Goal: Task Accomplishment & Management: Use online tool/utility

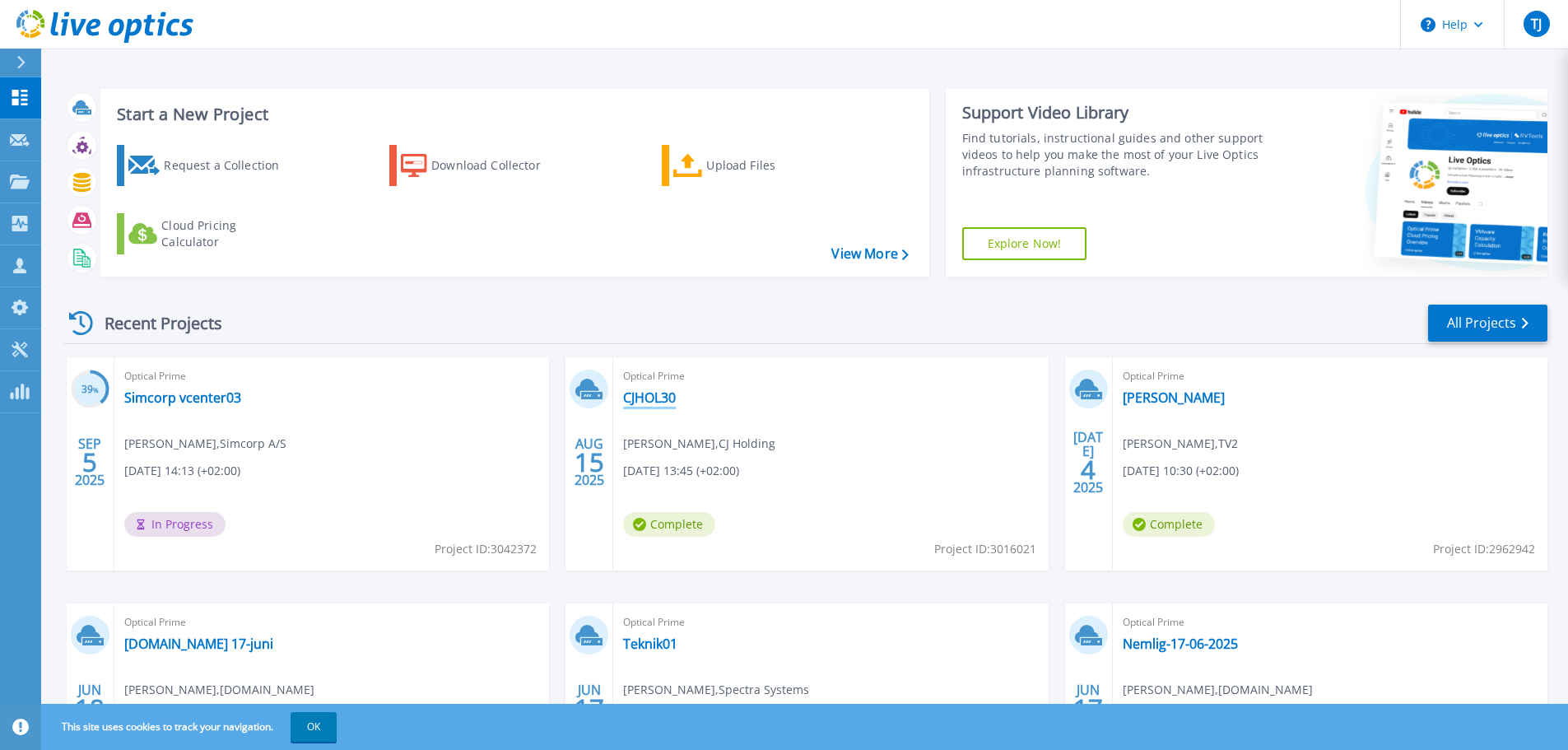
click at [661, 401] on link "CJHOL30" at bounding box center [649, 398] width 53 height 17
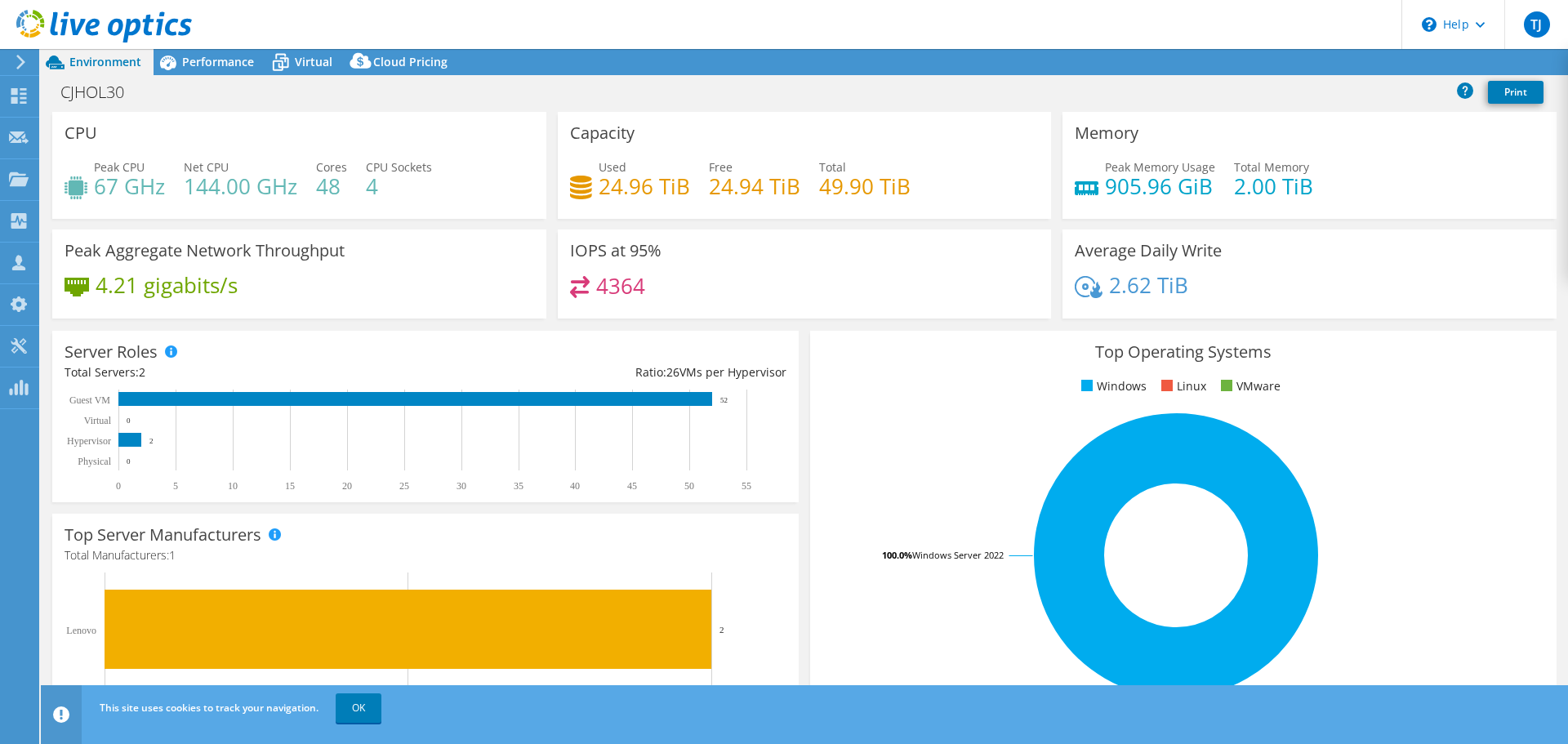
select select "USD"
click at [187, 51] on div at bounding box center [96, 28] width 192 height 55
click at [188, 68] on span "Performance" at bounding box center [218, 62] width 72 height 16
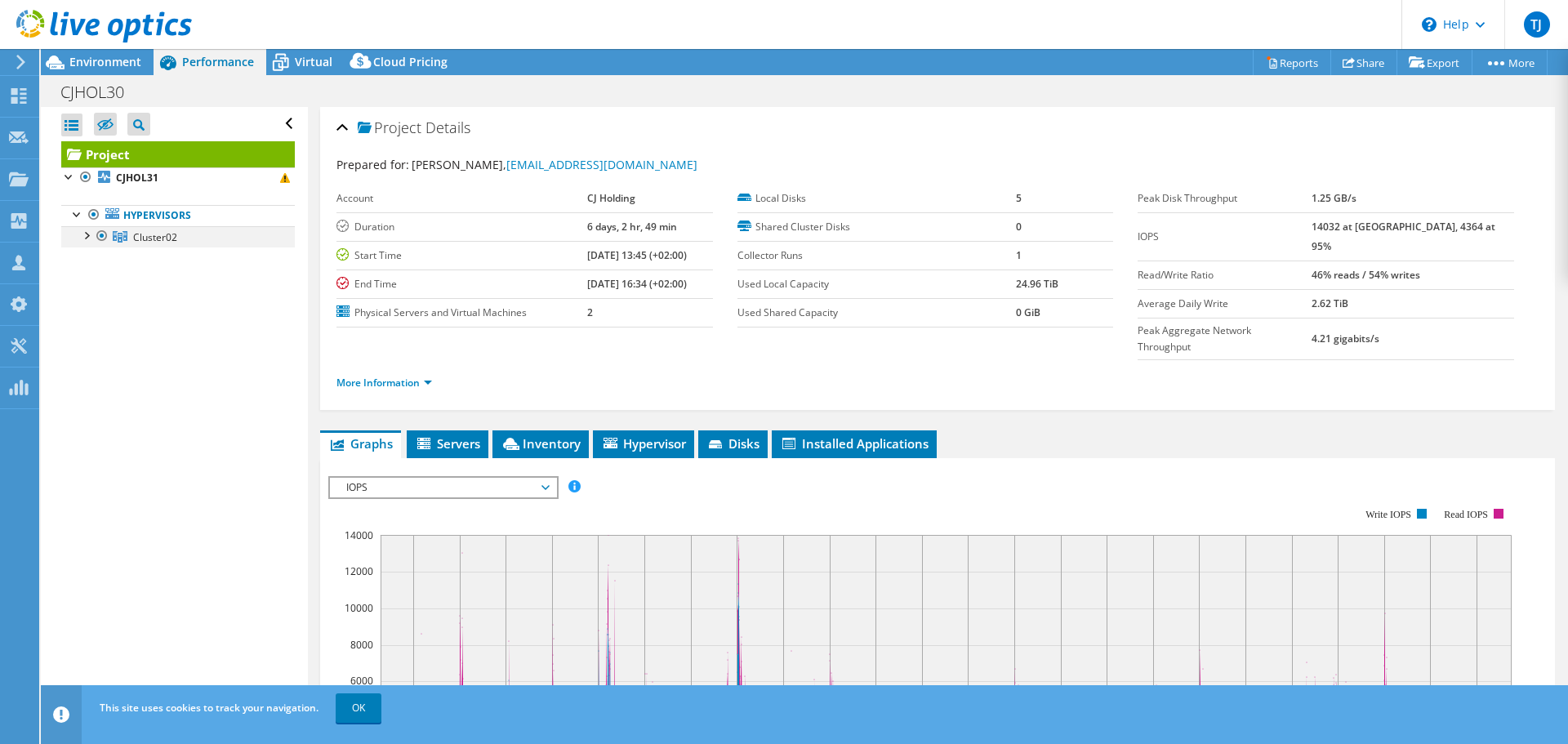
click at [87, 239] on div at bounding box center [86, 235] width 17 height 17
click at [97, 258] on div at bounding box center [94, 256] width 17 height 17
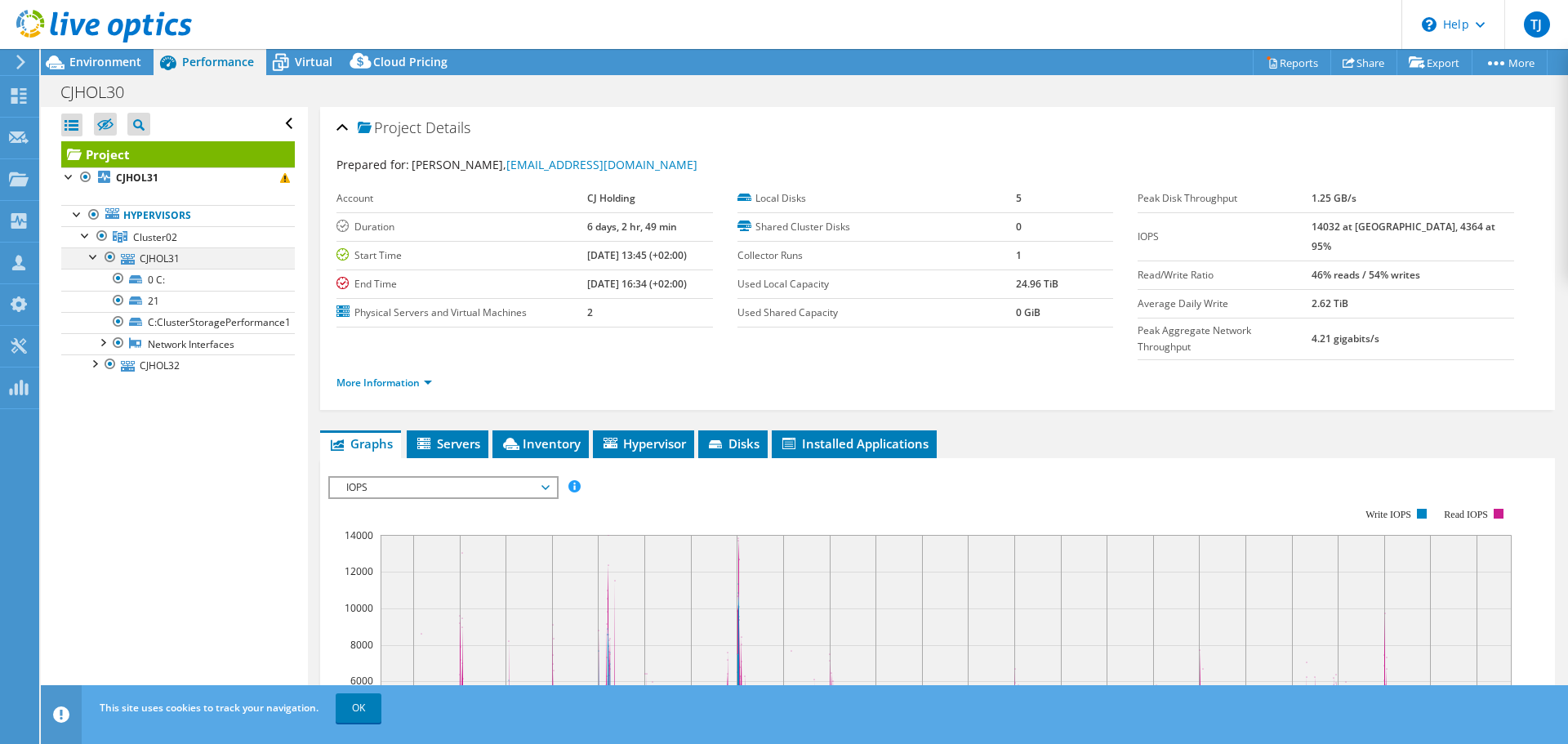
click at [97, 259] on div at bounding box center [94, 256] width 17 height 17
click at [1290, 63] on link "Reports" at bounding box center [1291, 63] width 78 height 26
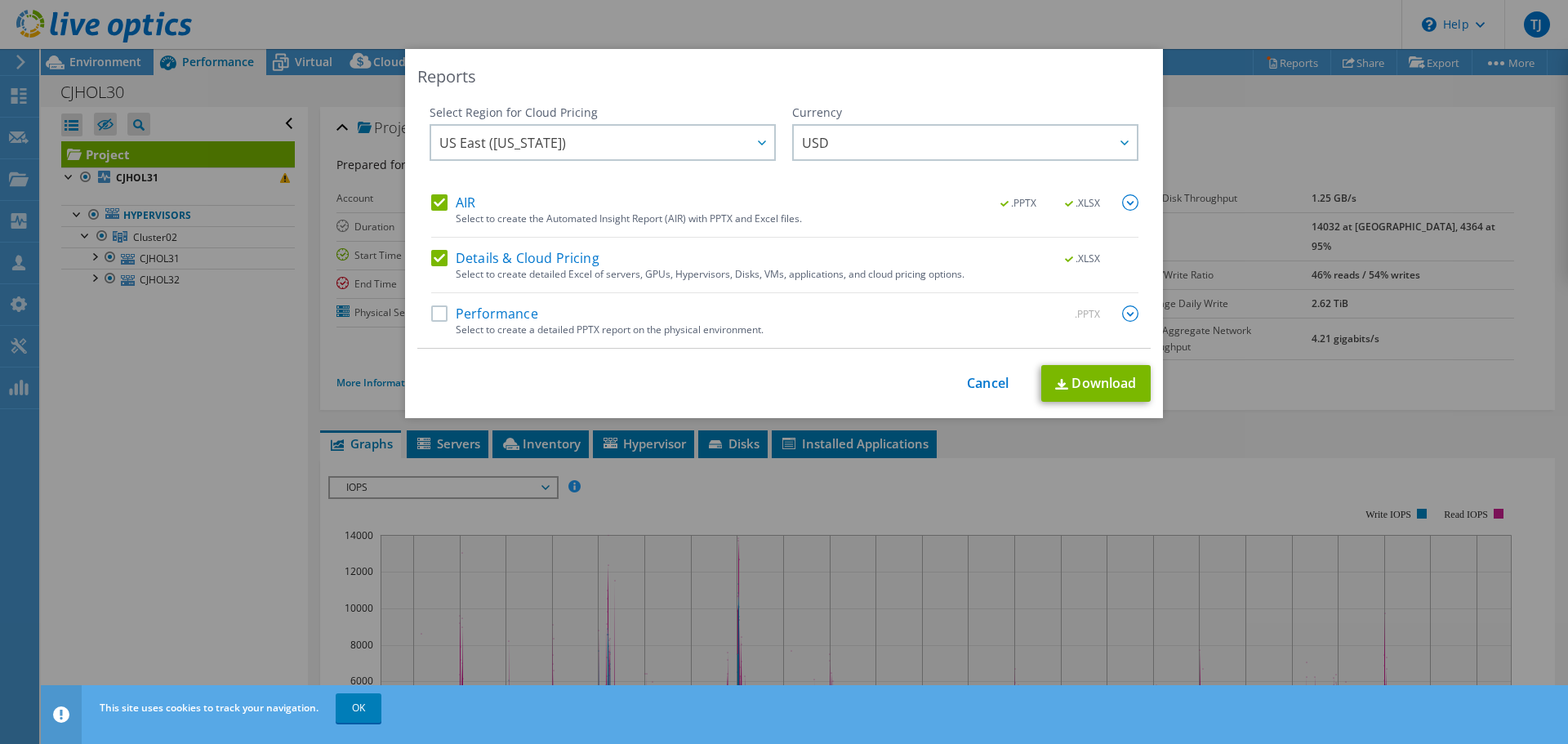
click at [436, 310] on label "Performance" at bounding box center [485, 314] width 107 height 17
click at [0, 0] on input "Performance" at bounding box center [0, 0] width 0 height 0
click at [624, 139] on span "US East ([US_STATE])" at bounding box center [607, 143] width 335 height 33
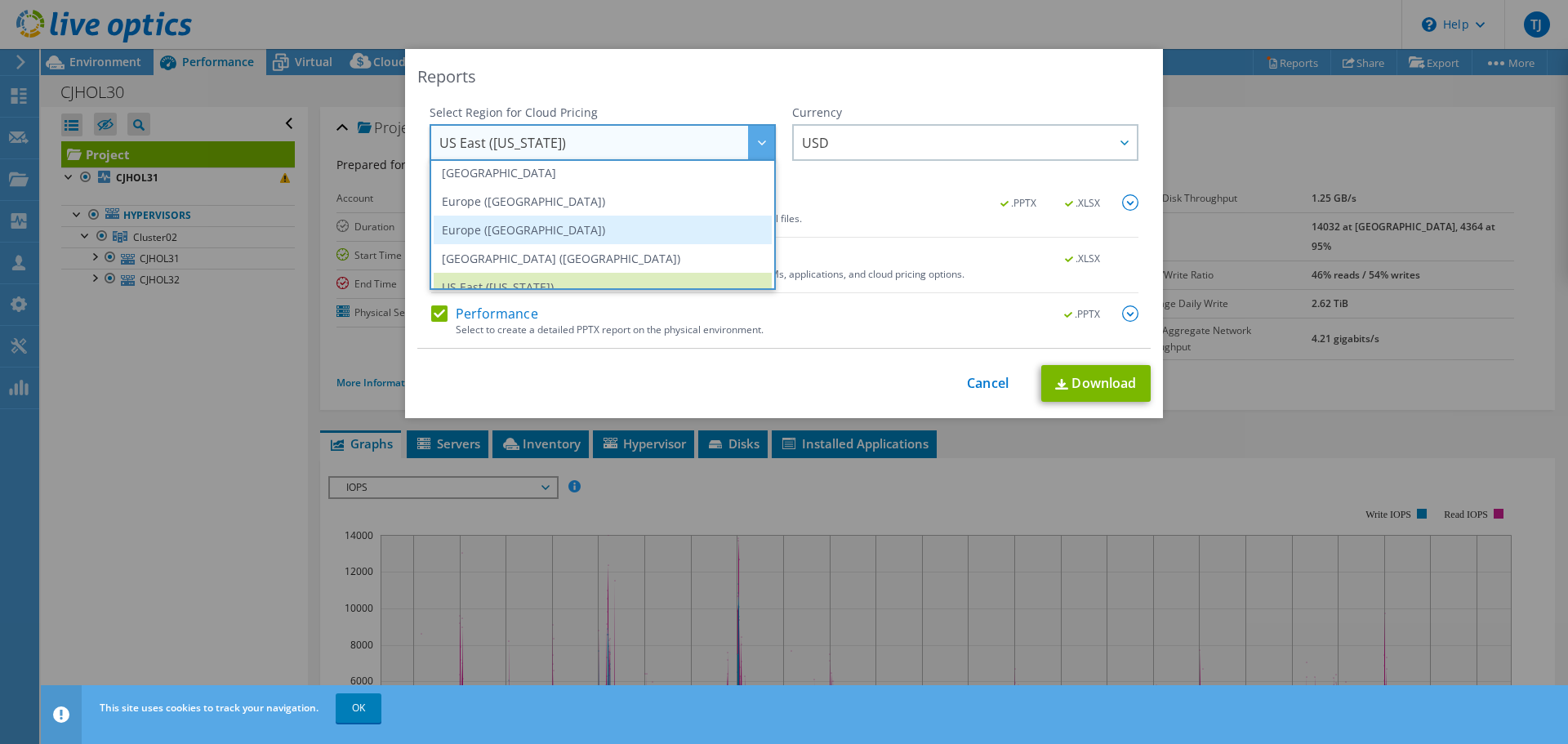
scroll to position [139, 0]
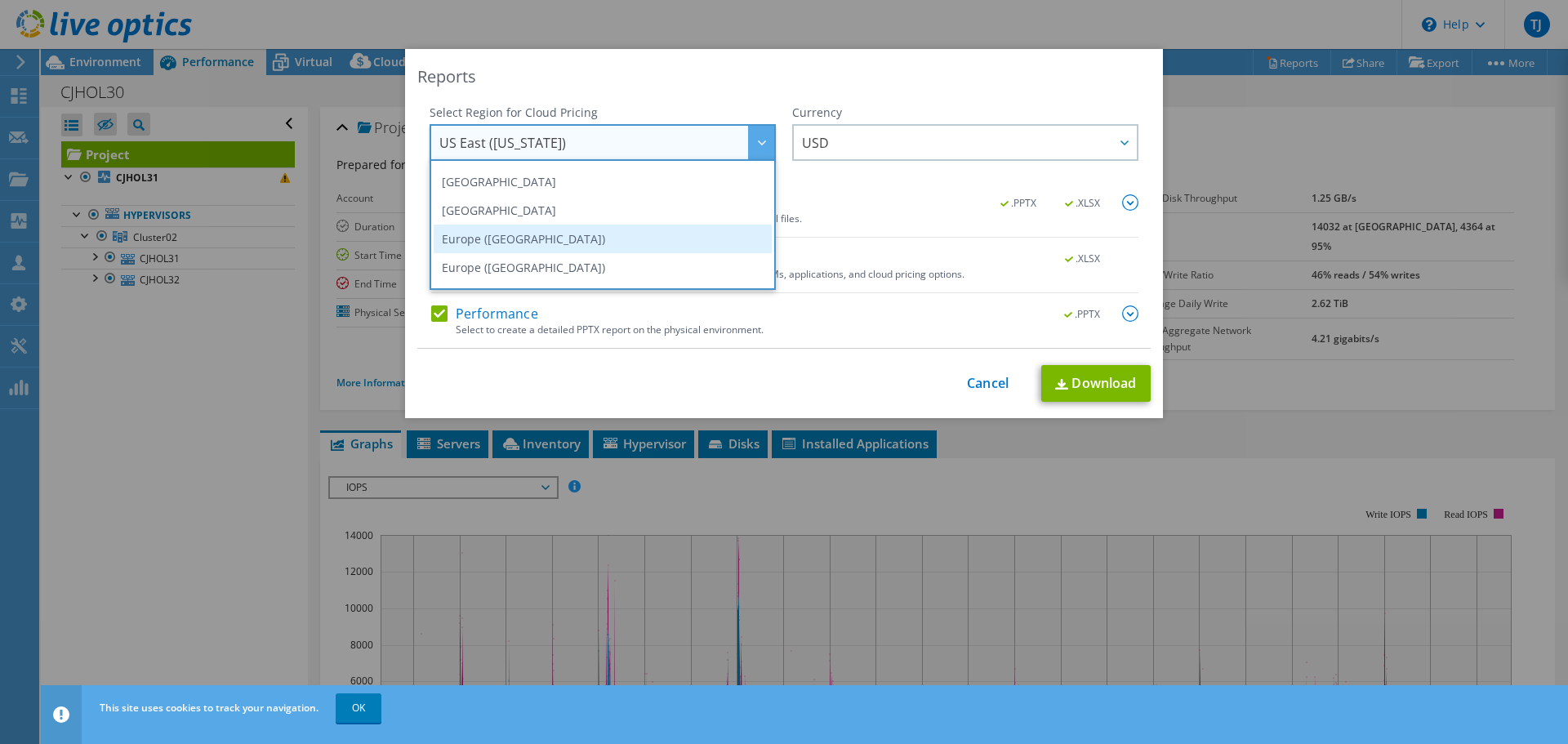
click at [601, 238] on li "Europe ([GEOGRAPHIC_DATA])" at bounding box center [603, 238] width 338 height 29
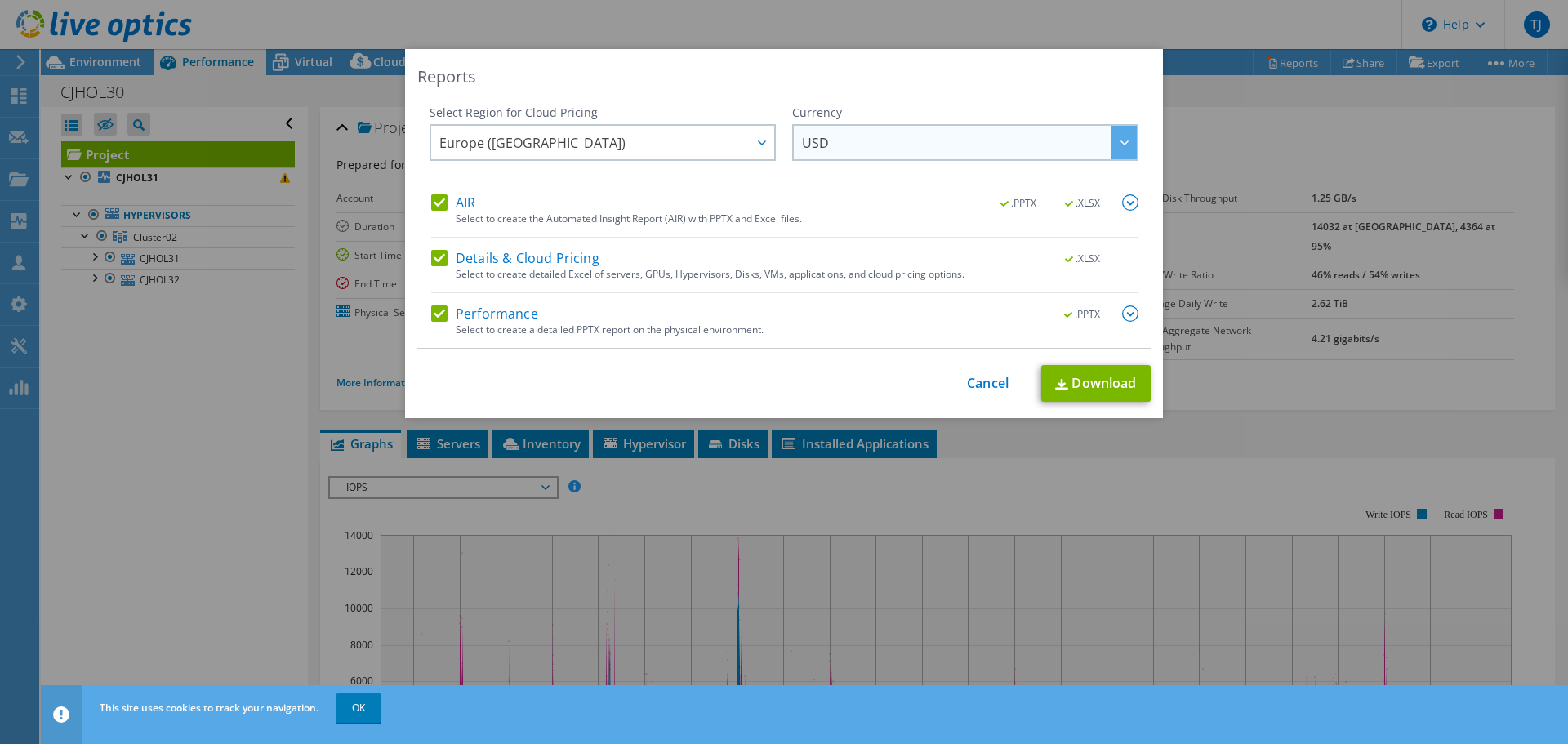
click at [895, 155] on span "USD" at bounding box center [969, 143] width 335 height 33
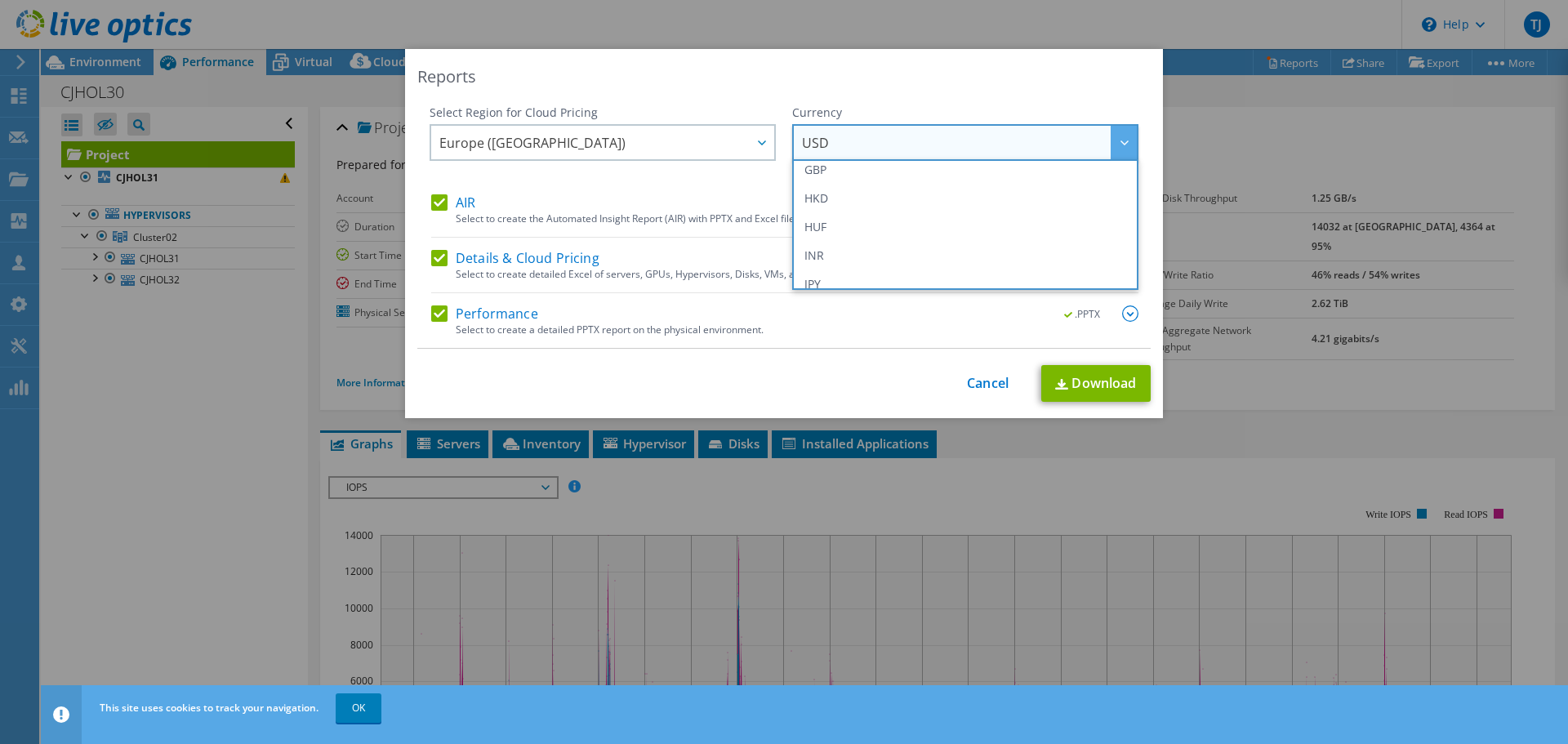
scroll to position [184, 0]
click at [868, 220] on li "EUR" at bounding box center [966, 222] width 338 height 29
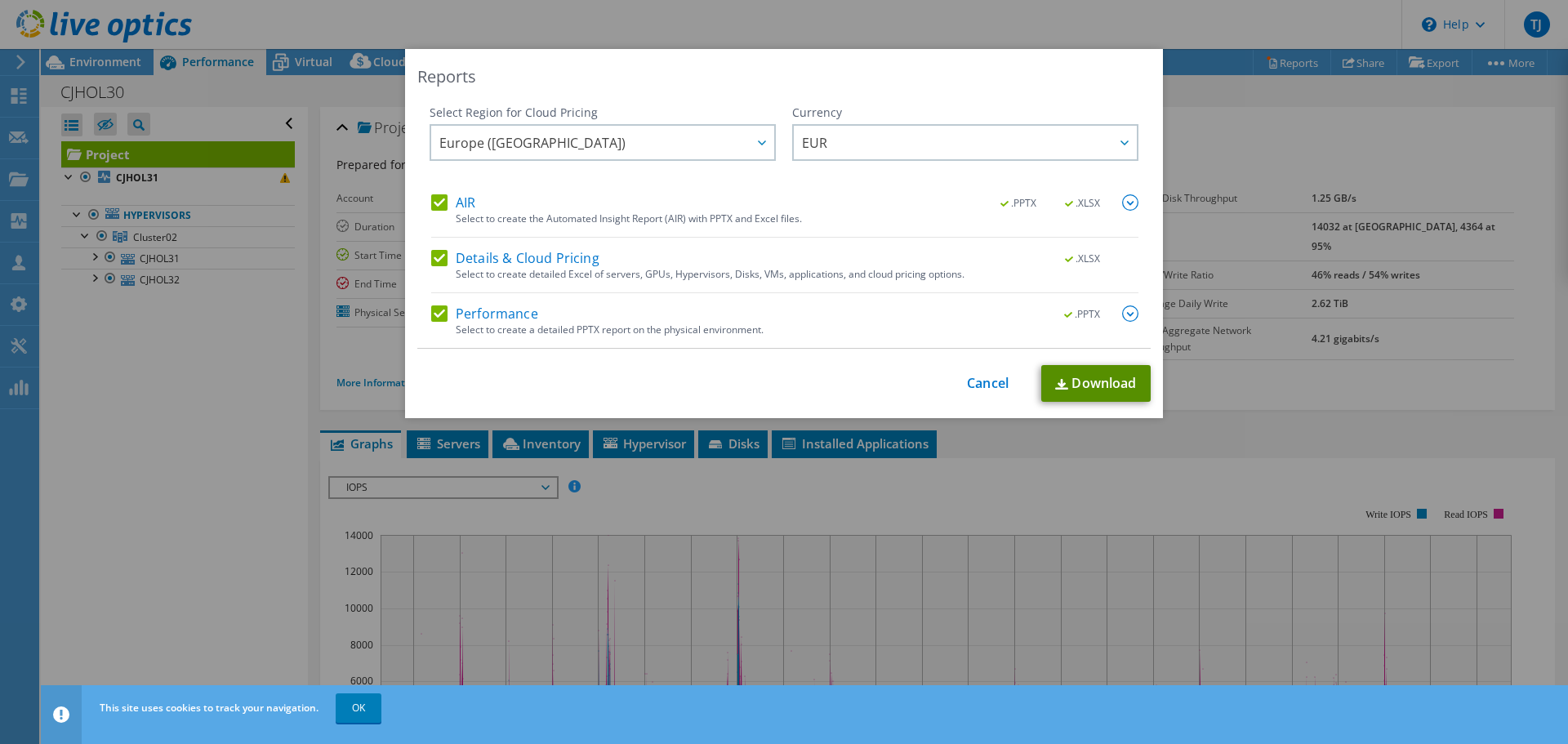
click at [1078, 379] on link "Download" at bounding box center [1095, 383] width 109 height 37
click at [1172, 364] on div "Reports Select Region for Cloud Pricing Asia Pacific ([GEOGRAPHIC_DATA]) [GEOGR…" at bounding box center [784, 372] width 1568 height 647
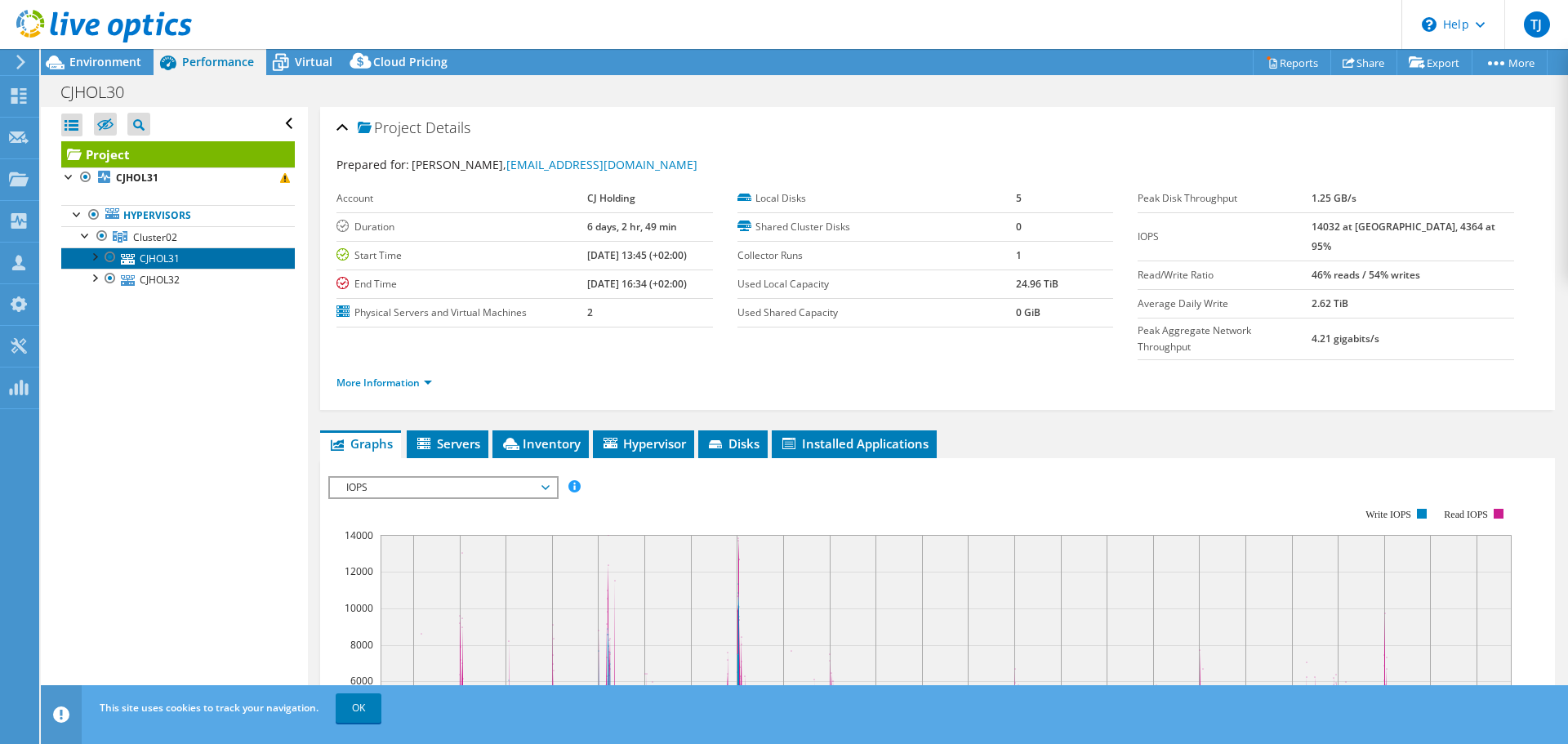
click at [143, 259] on link "CJHOL31" at bounding box center [178, 258] width 234 height 21
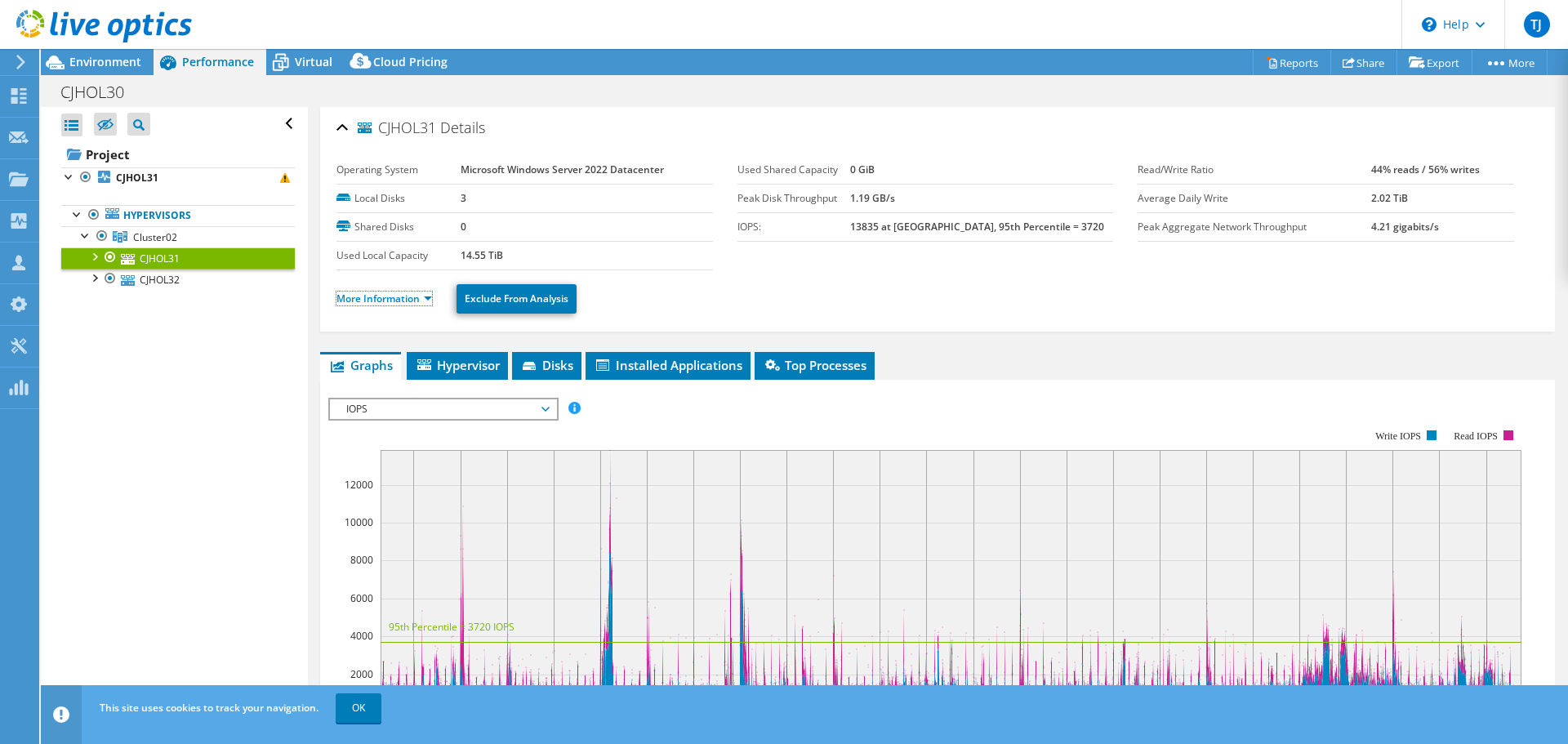
click at [374, 303] on link "More Information" at bounding box center [384, 298] width 96 height 14
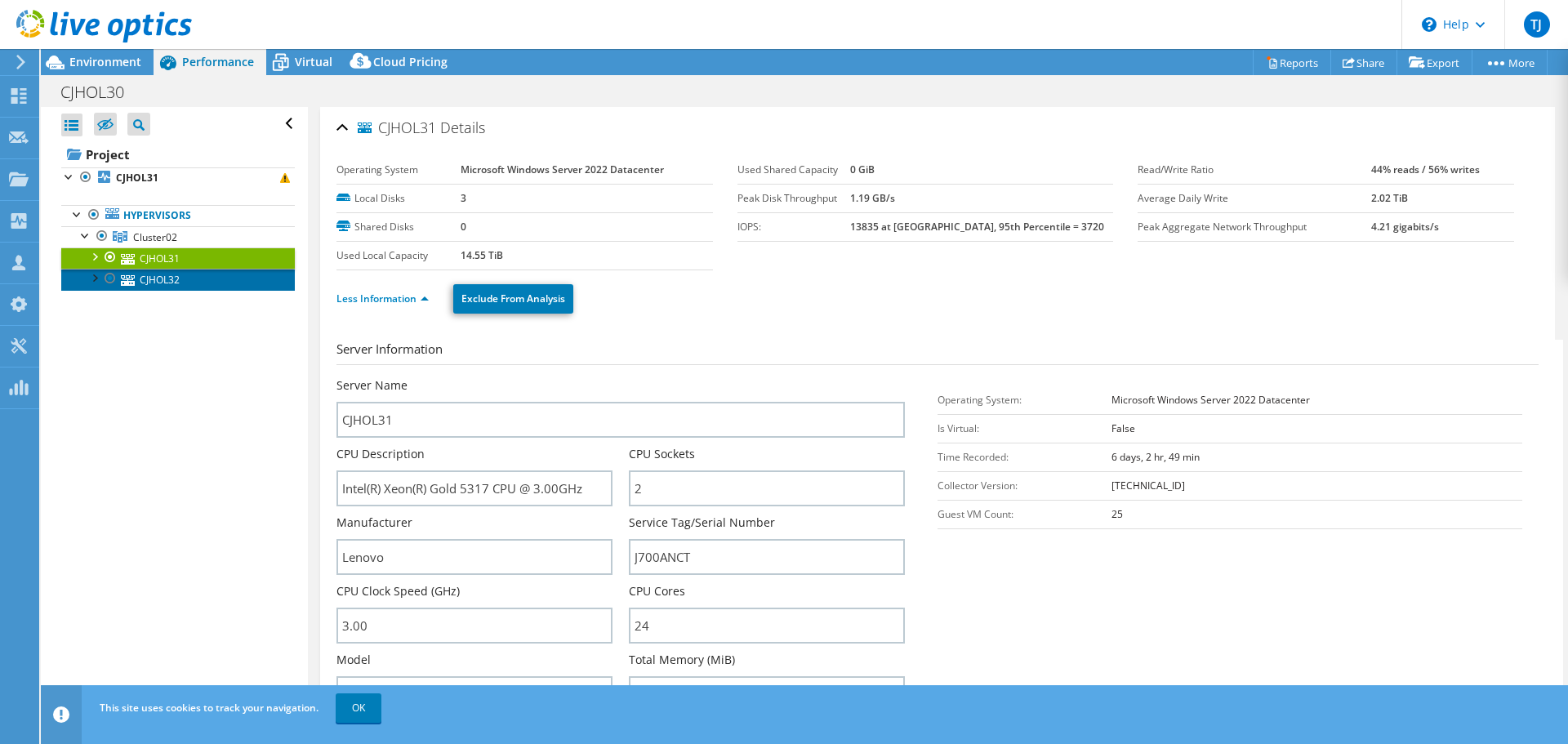
click at [165, 280] on link "CJHOL32" at bounding box center [178, 279] width 234 height 21
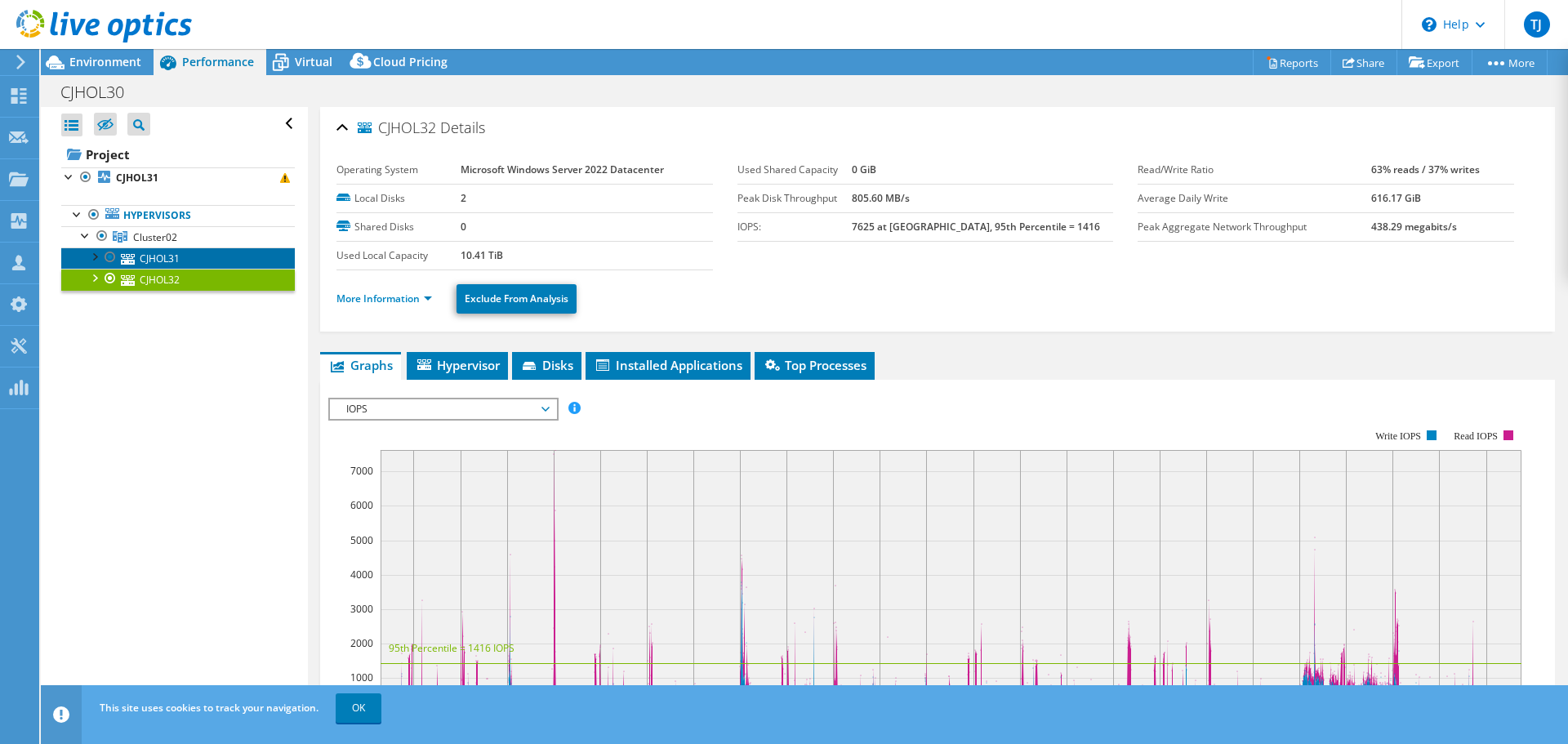
click at [173, 262] on link "CJHOL31" at bounding box center [178, 258] width 234 height 21
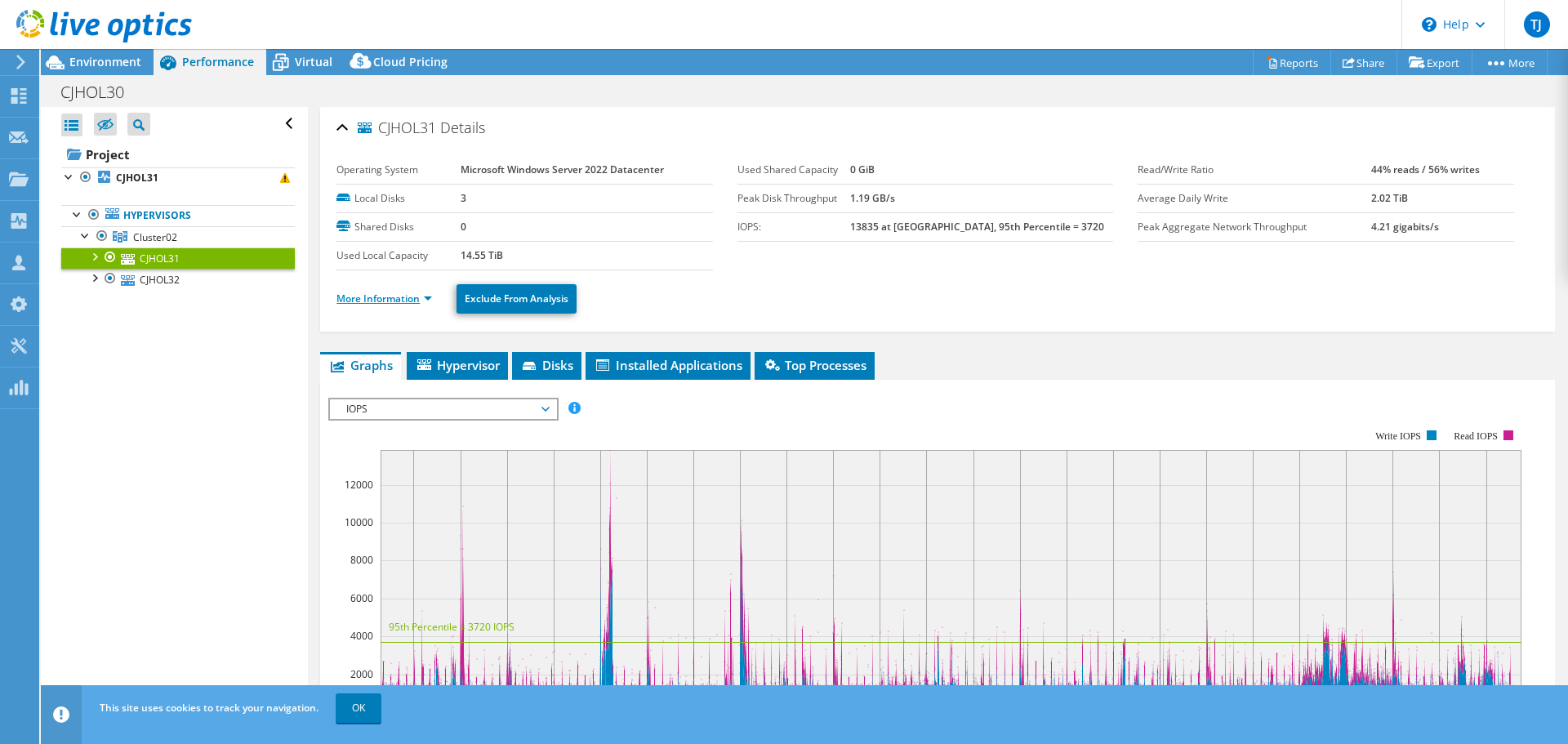
click at [396, 292] on link "More Information" at bounding box center [384, 298] width 96 height 14
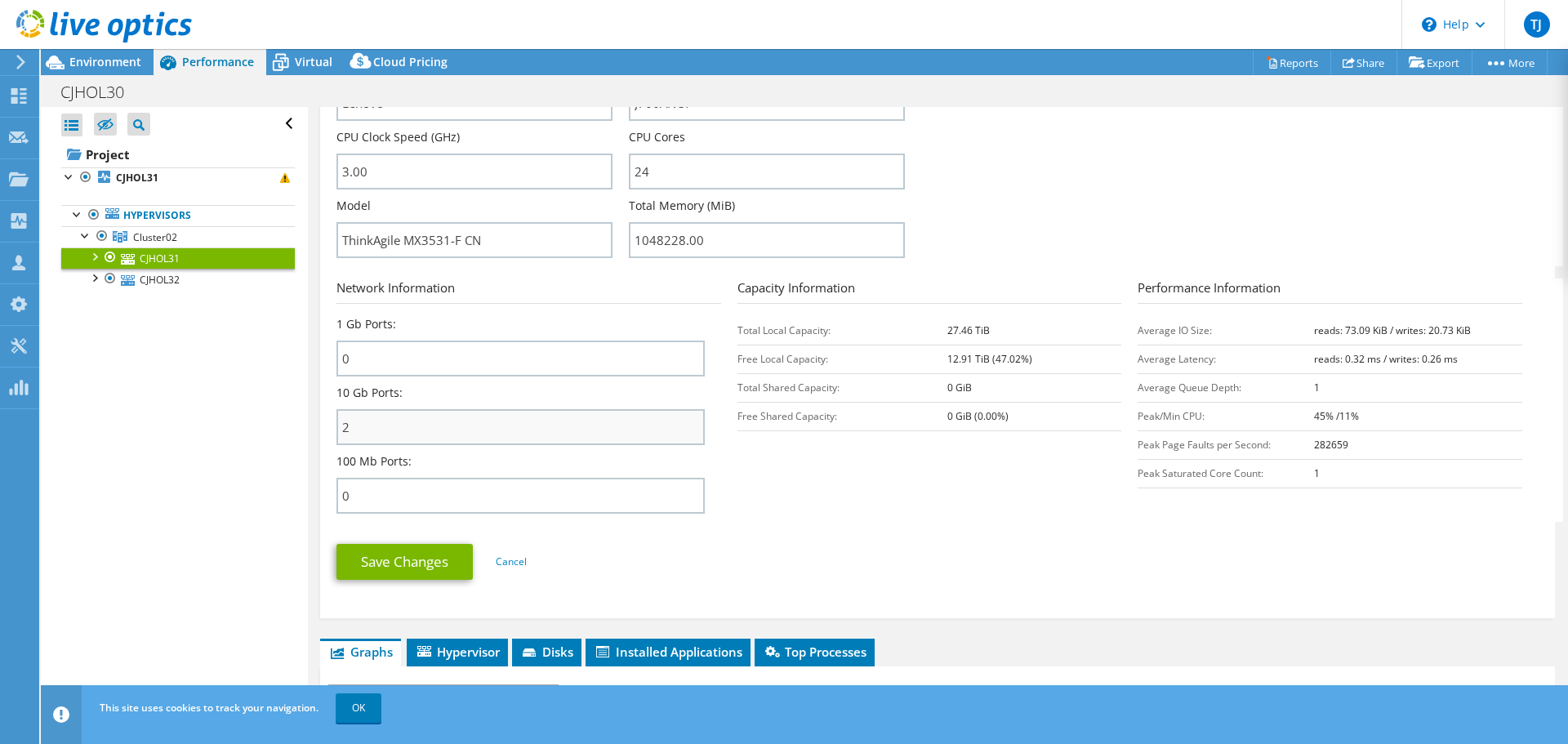
scroll to position [490, 0]
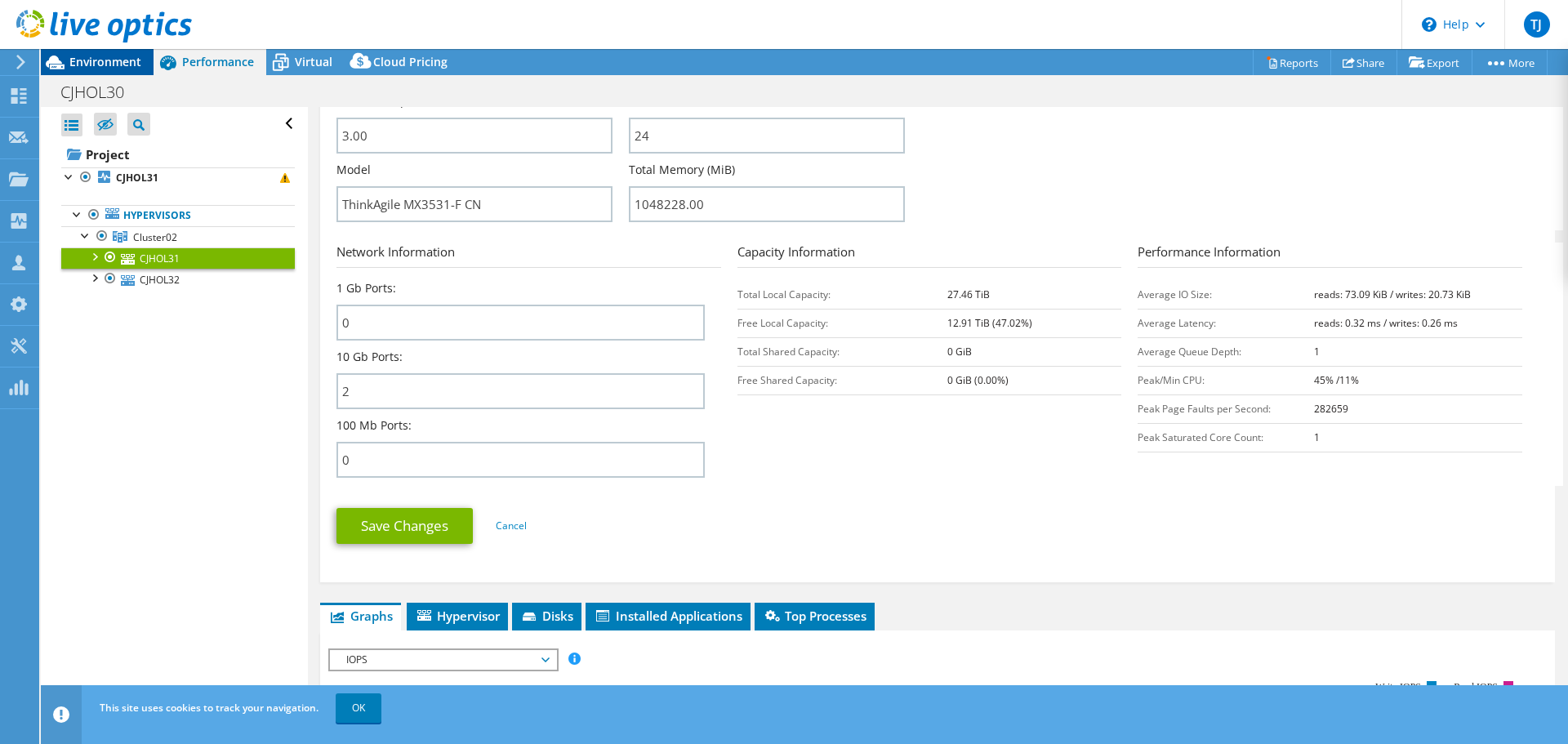
click at [116, 60] on span "Environment" at bounding box center [105, 62] width 72 height 16
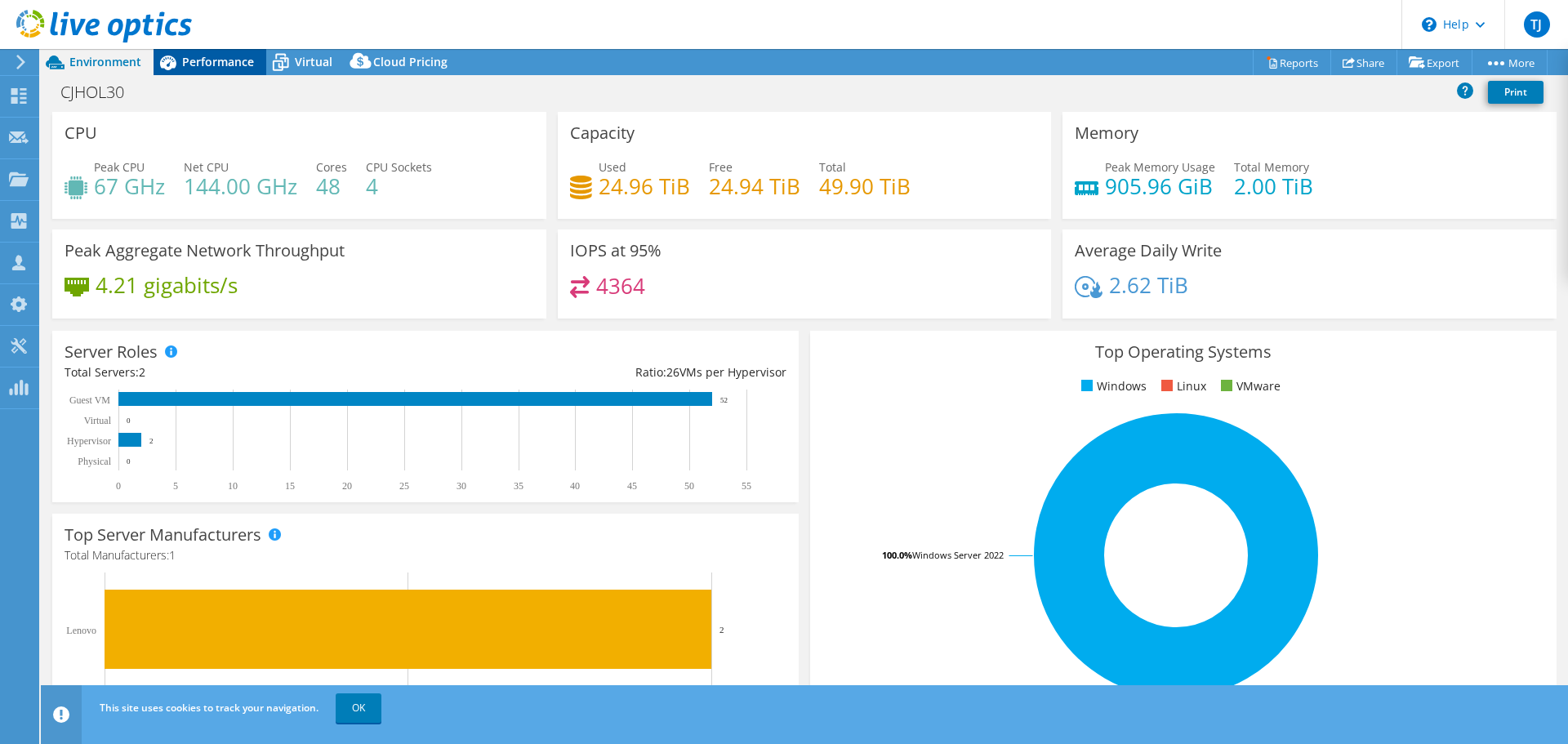
click at [206, 68] on span "Performance" at bounding box center [218, 62] width 72 height 16
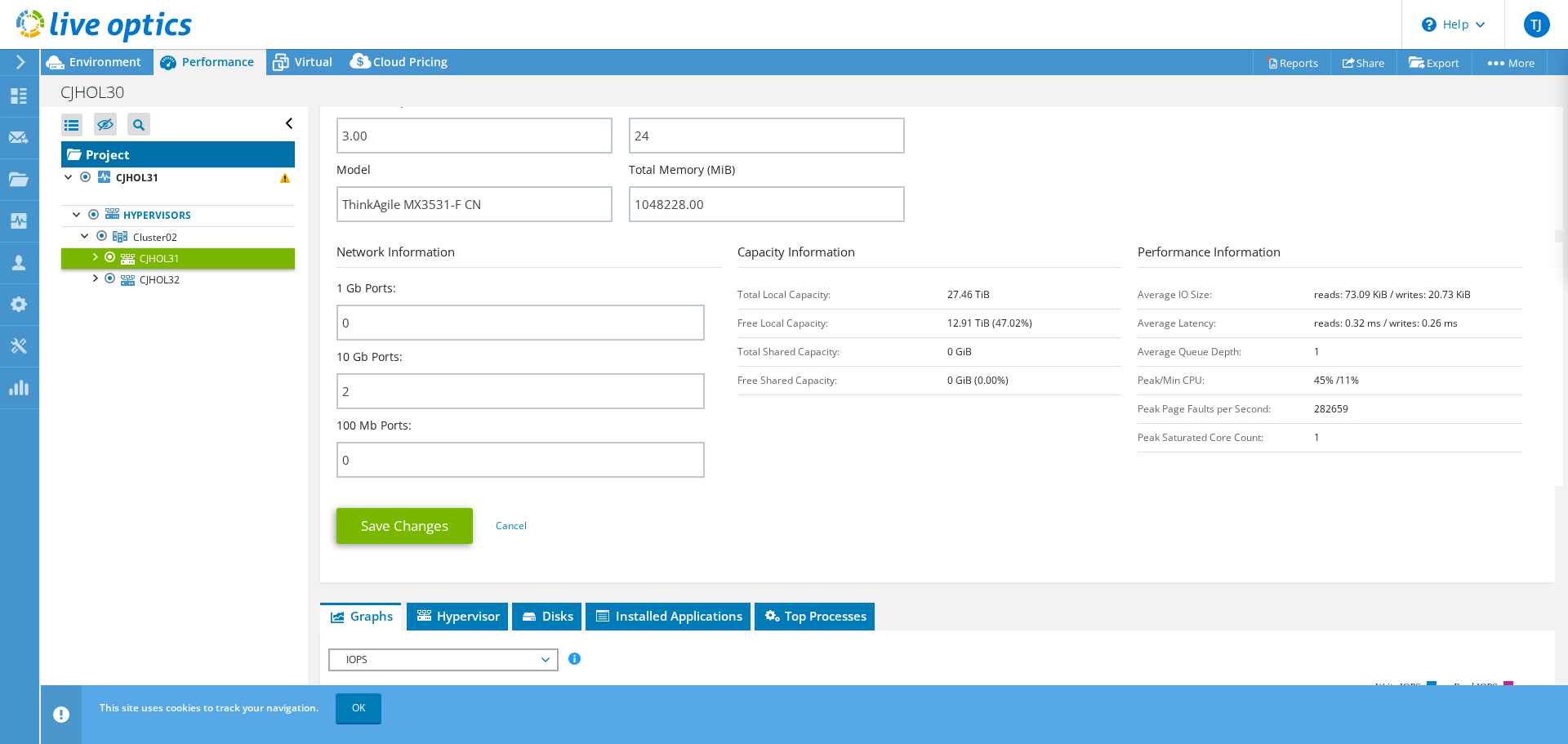
click at [98, 155] on link "Project" at bounding box center [178, 155] width 234 height 26
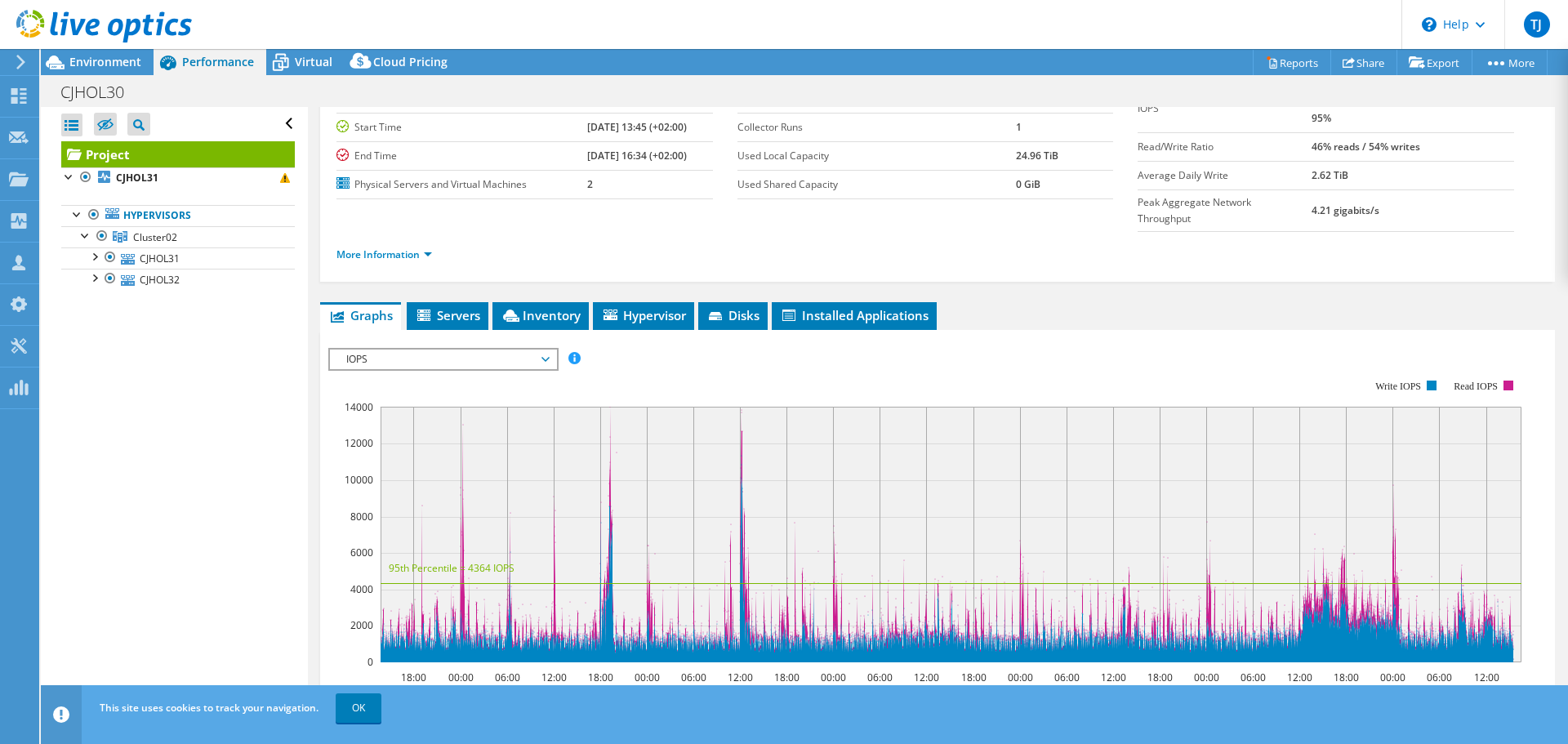
scroll to position [0, 0]
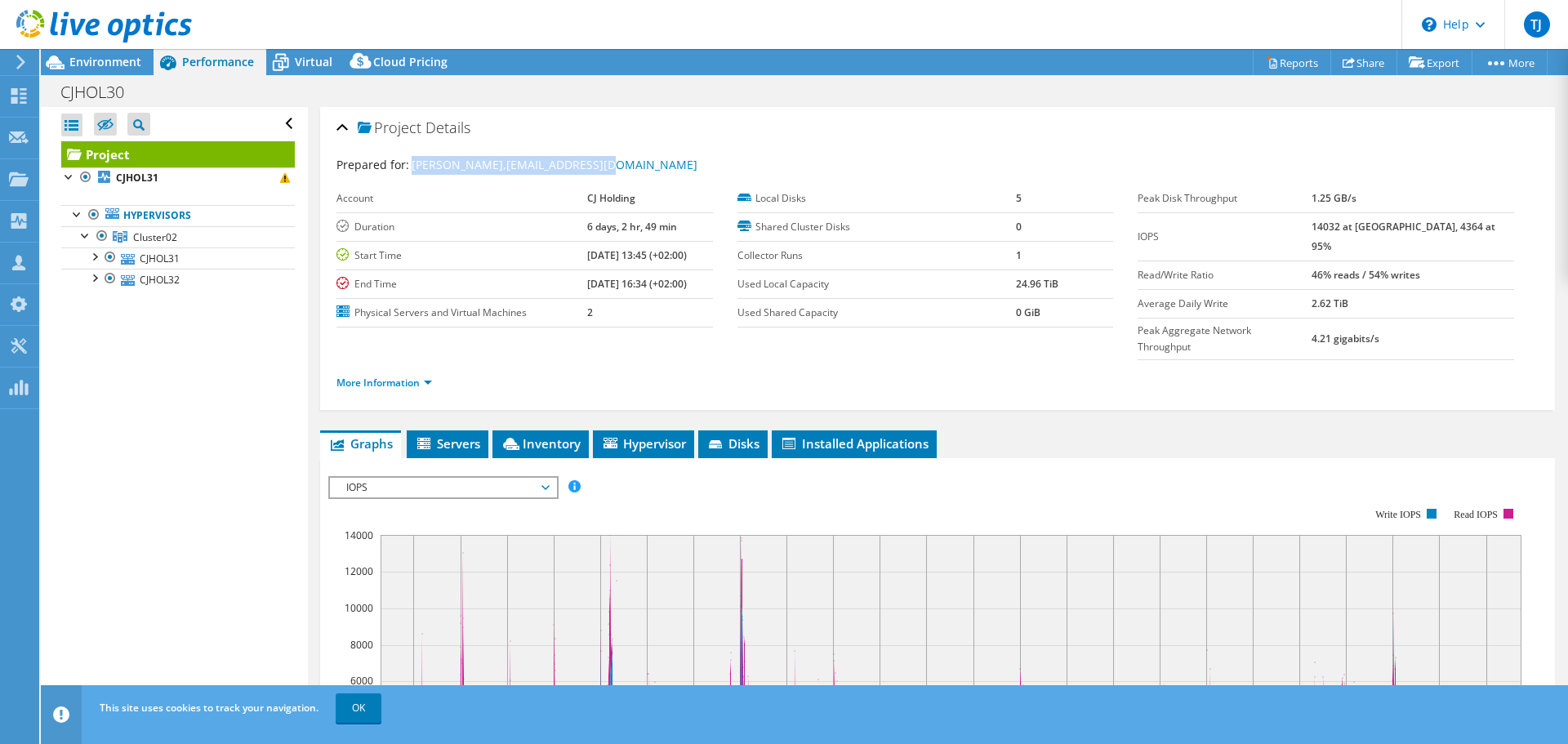
drag, startPoint x: 638, startPoint y: 166, endPoint x: 413, endPoint y: 168, distance: 225.0
click at [411, 168] on div "Prepared for: [PERSON_NAME], [EMAIL_ADDRESS][DOMAIN_NAME]" at bounding box center [937, 166] width 1202 height 18
copy span "[PERSON_NAME], [EMAIL_ADDRESS][DOMAIN_NAME]"
click at [146, 261] on link "CJHOL31" at bounding box center [178, 258] width 234 height 21
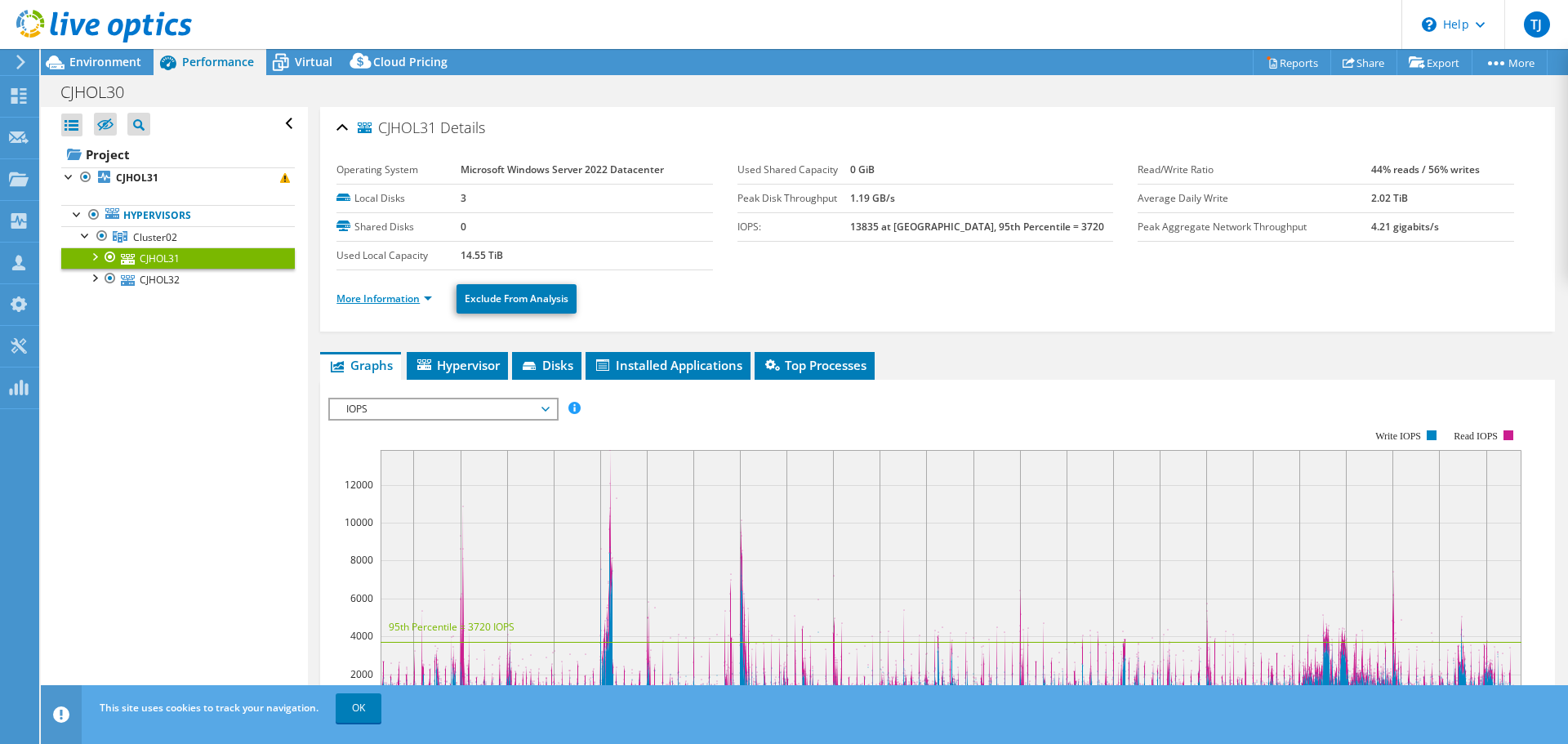
click at [374, 297] on link "More Information" at bounding box center [384, 298] width 96 height 14
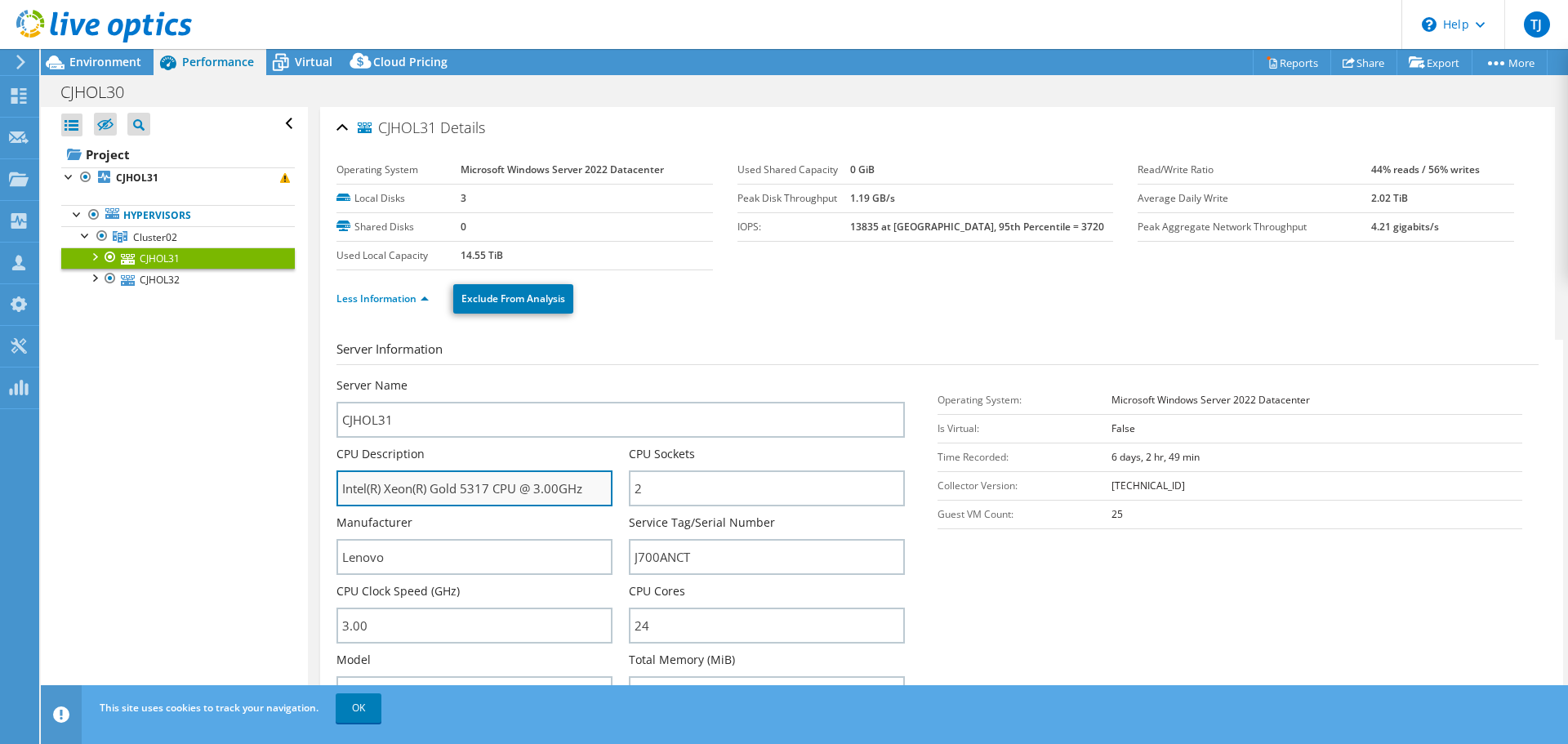
click at [488, 491] on input "Intel(R) Xeon(R) Gold 5317 CPU @ 3.00GHz" at bounding box center [475, 488] width 276 height 36
drag, startPoint x: 492, startPoint y: 488, endPoint x: 322, endPoint y: 475, distance: 170.5
click at [322, 475] on div "CJHOL31 Details Operating System Microsoft Windows Server 2022 Datacenter Local…" at bounding box center [937, 589] width 1235 height 966
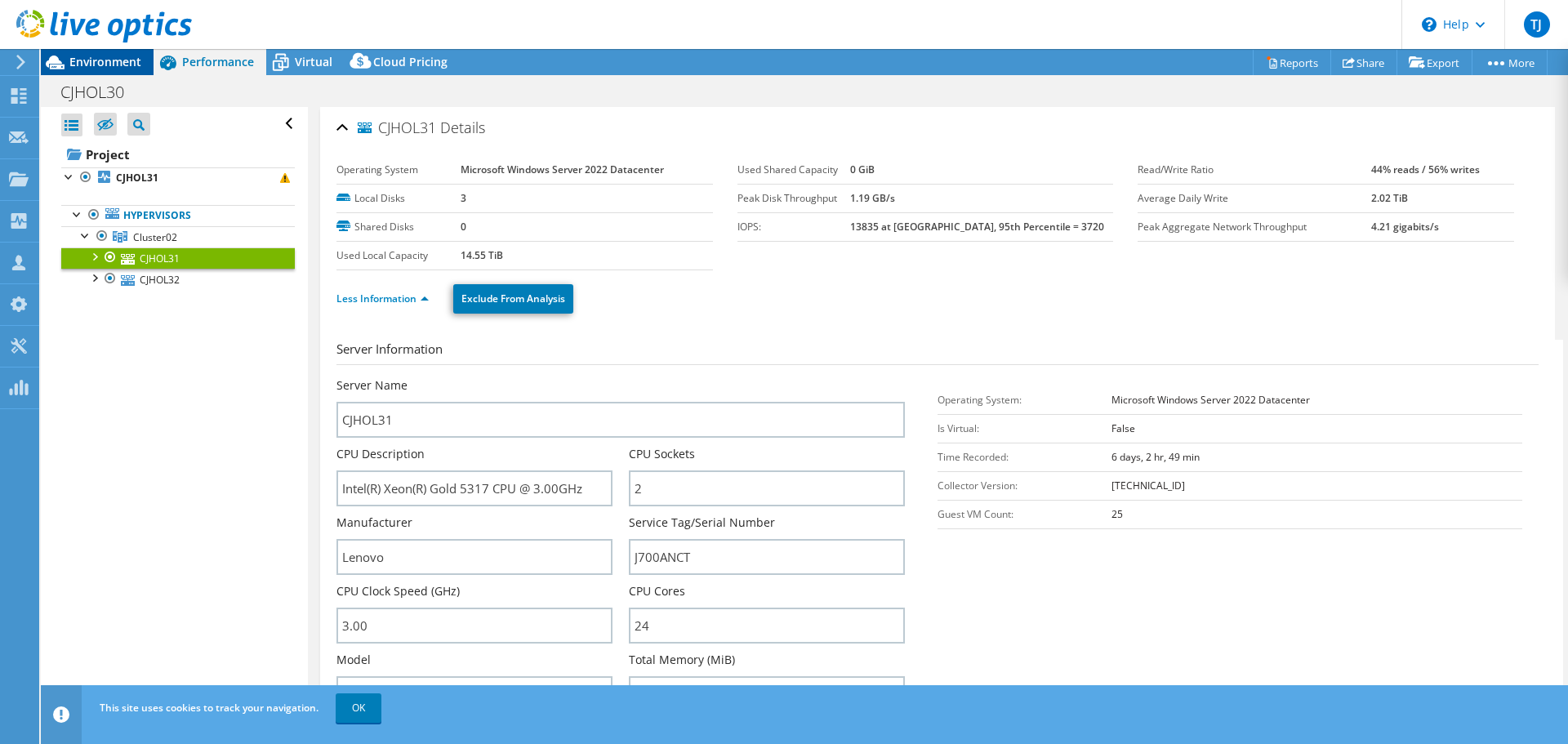
drag, startPoint x: 125, startPoint y: 62, endPoint x: 129, endPoint y: 73, distance: 11.7
click at [124, 62] on span "Environment" at bounding box center [105, 62] width 72 height 16
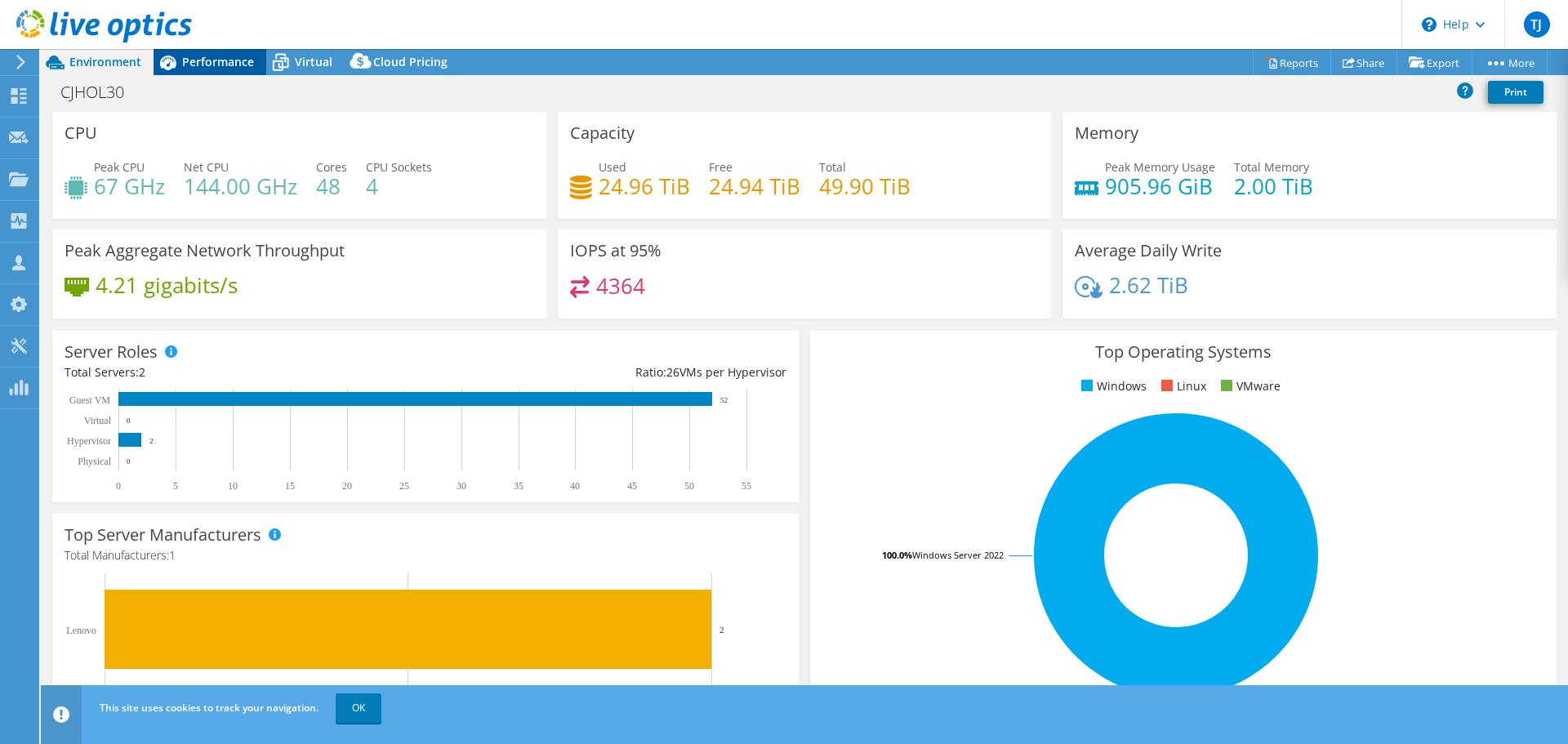
click at [228, 64] on span "Performance" at bounding box center [218, 62] width 72 height 16
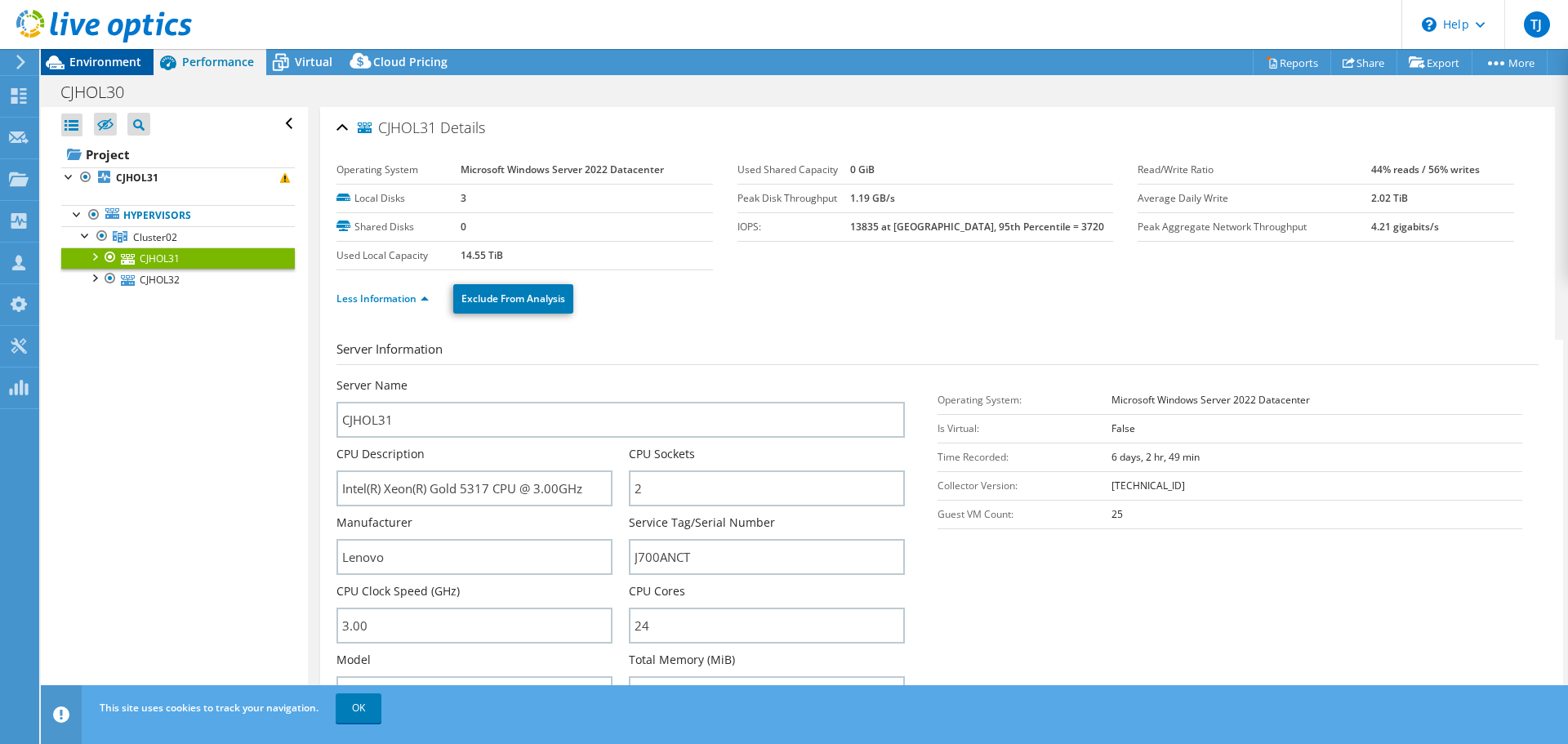
click at [115, 62] on span "Environment" at bounding box center [105, 62] width 72 height 16
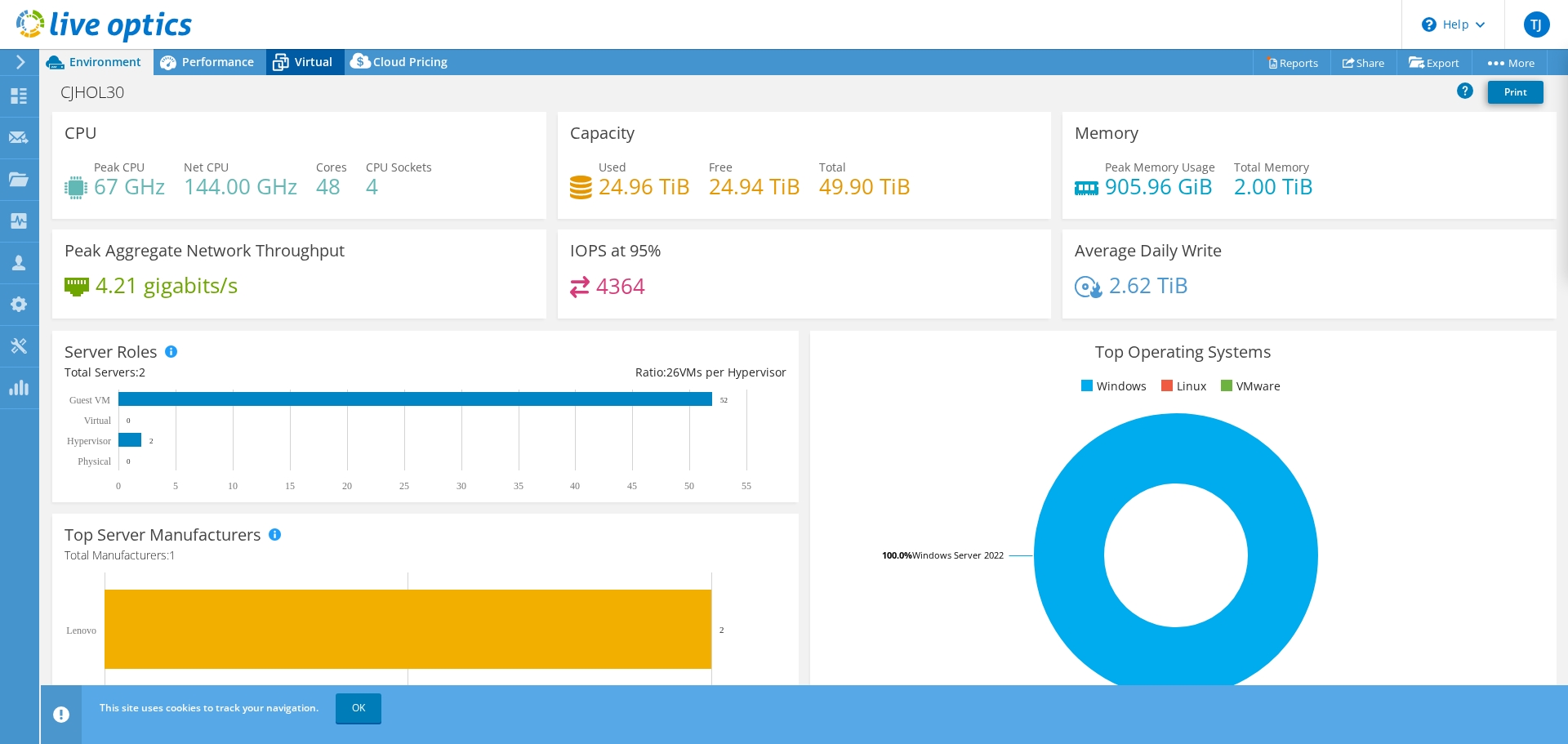
click at [309, 56] on span "Virtual" at bounding box center [314, 62] width 38 height 16
